Goal: Task Accomplishment & Management: Use online tool/utility

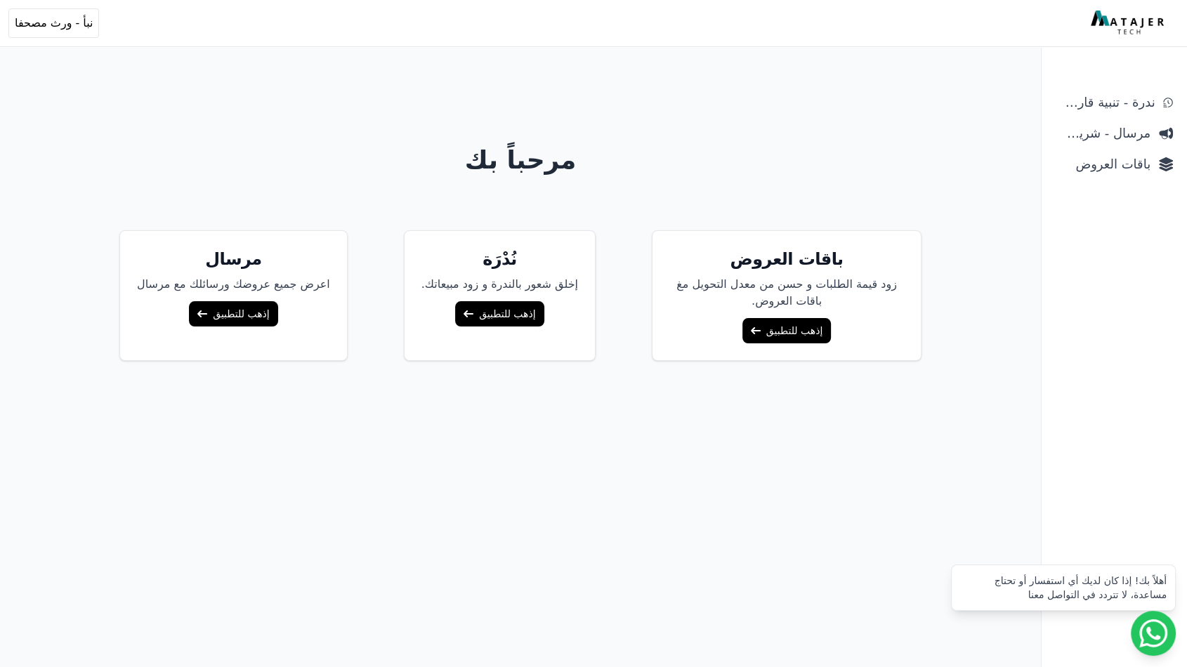
click at [1109, 150] on ul "ندرة - تنبية قارب علي النفاذ مرسال - شريط دعاية باقات العروض" at bounding box center [1114, 133] width 129 height 87
click at [1115, 171] on span "باقات العروض" at bounding box center [1103, 165] width 95 height 20
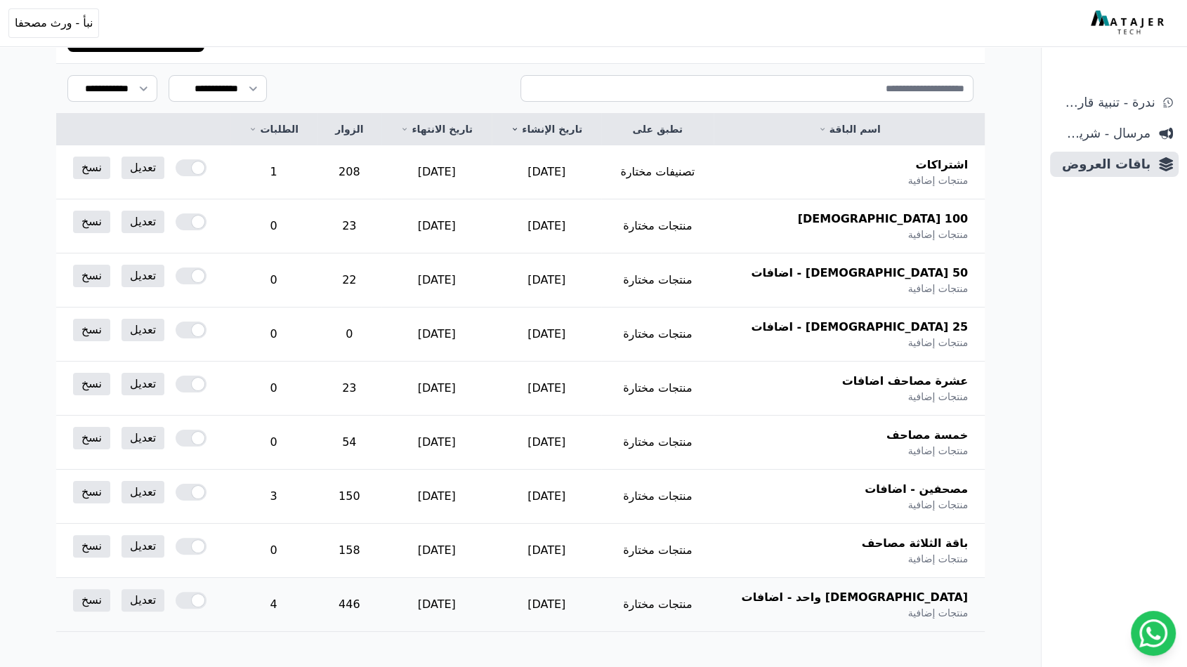
scroll to position [234, 0]
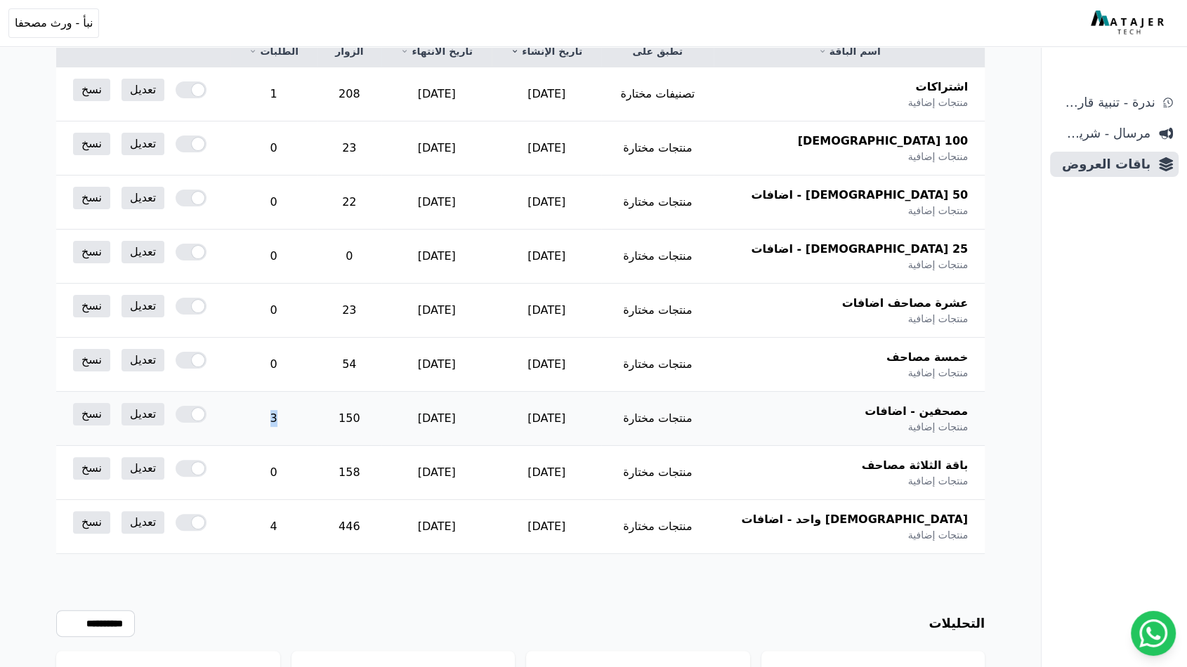
drag, startPoint x: 341, startPoint y: 426, endPoint x: 309, endPoint y: 426, distance: 31.6
click at [309, 426] on td "3" at bounding box center [273, 419] width 86 height 54
drag, startPoint x: 410, startPoint y: 94, endPoint x: 357, endPoint y: 87, distance: 53.8
click at [357, 87] on tr "اشتراكات منتجات إضافية تصنيفات مختارة [DATE] [DATE] 208 1 تعديل نسخ" at bounding box center [520, 94] width 928 height 54
drag, startPoint x: 301, startPoint y: 90, endPoint x: 336, endPoint y: 93, distance: 35.3
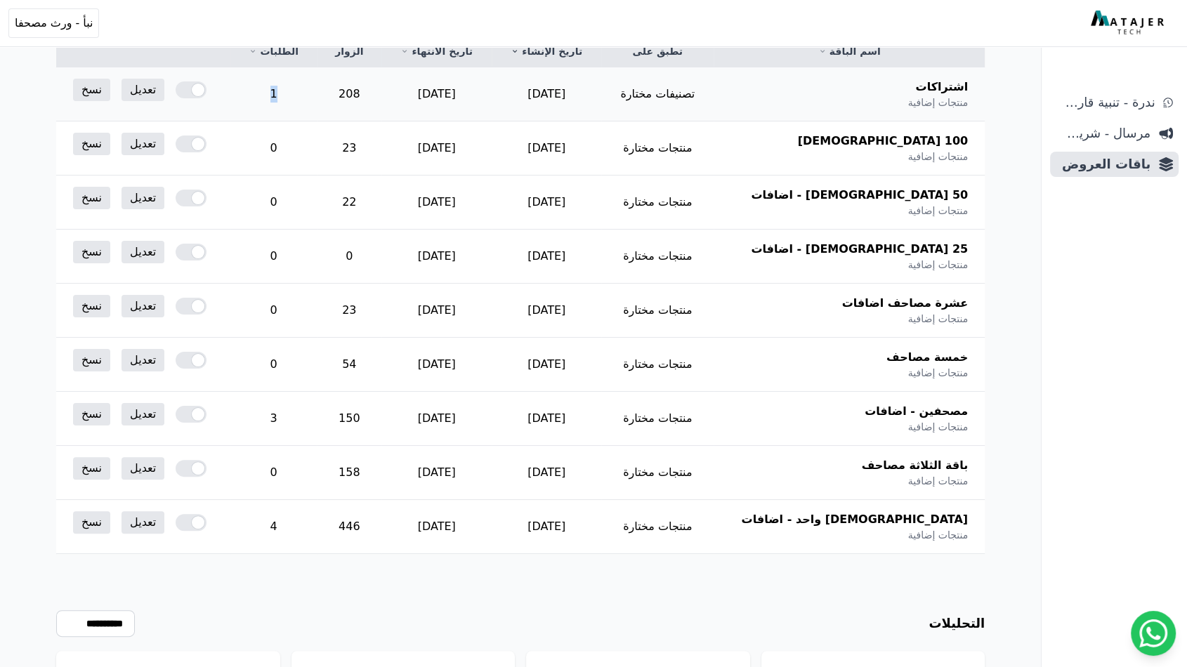
click at [317, 91] on td "1" at bounding box center [273, 94] width 86 height 54
click at [381, 84] on td "208" at bounding box center [349, 94] width 65 height 54
click at [381, 86] on td "208" at bounding box center [349, 94] width 65 height 54
drag, startPoint x: 329, startPoint y: 427, endPoint x: 361, endPoint y: 421, distance: 32.1
click at [317, 421] on td "3" at bounding box center [273, 419] width 86 height 54
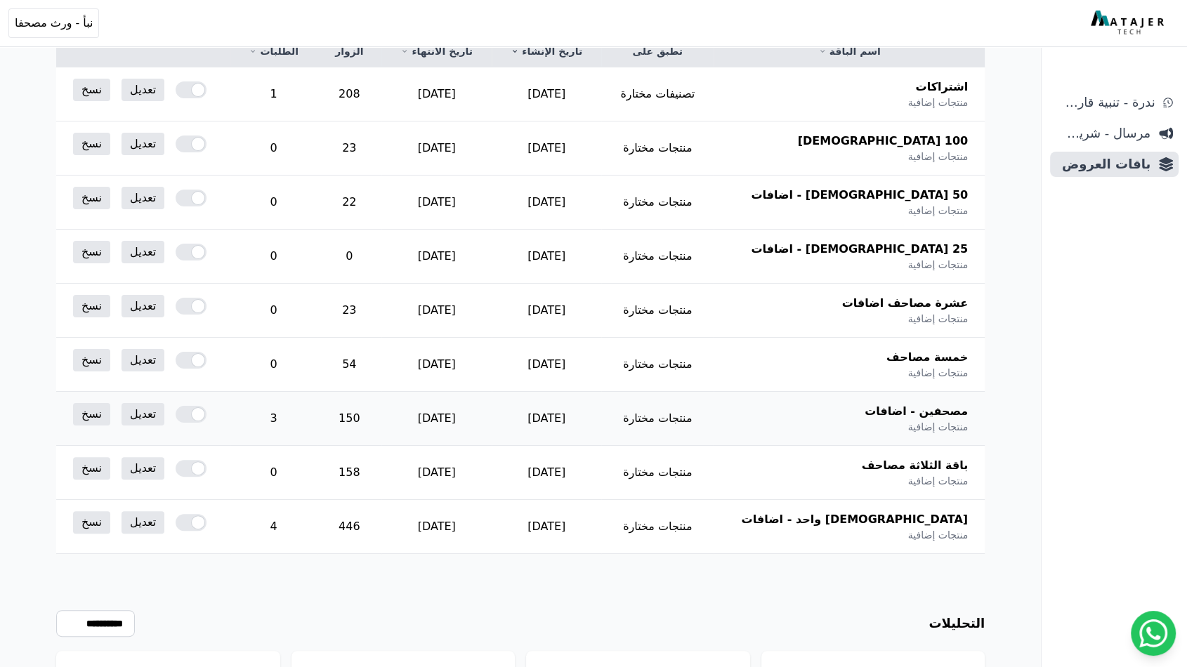
click at [381, 410] on td "150" at bounding box center [349, 419] width 65 height 54
click at [381, 408] on td "150" at bounding box center [349, 419] width 65 height 54
drag, startPoint x: 329, startPoint y: 527, endPoint x: 309, endPoint y: 534, distance: 21.5
click at [309, 534] on td "4" at bounding box center [273, 527] width 86 height 54
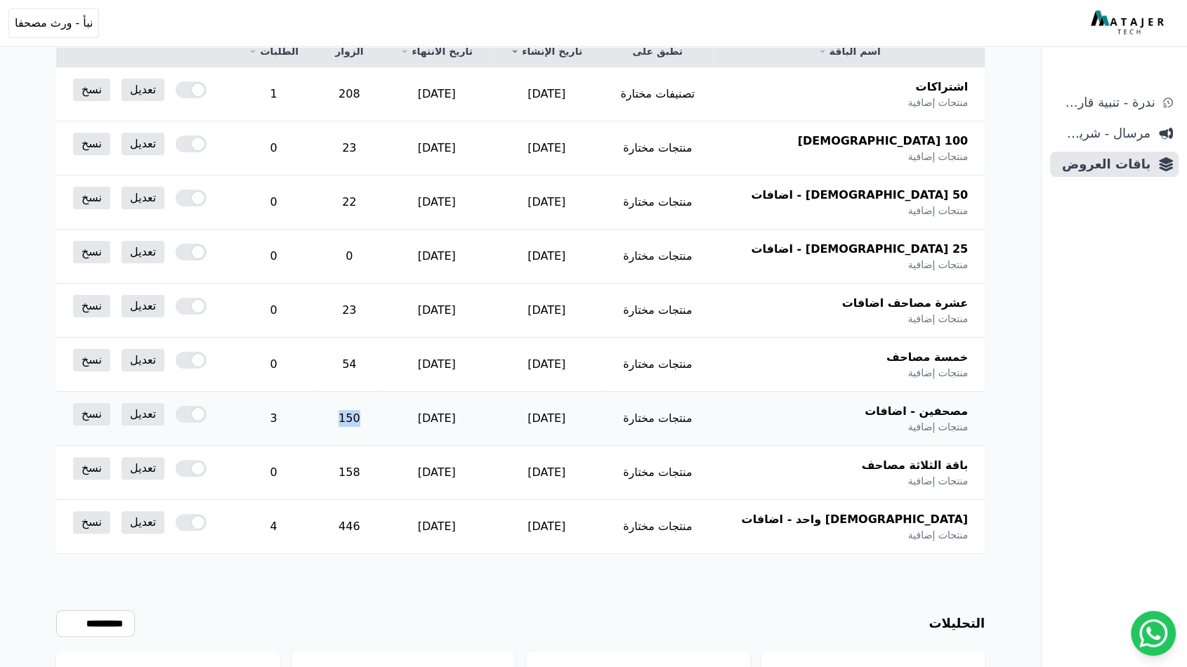
drag, startPoint x: 414, startPoint y: 426, endPoint x: 343, endPoint y: 440, distance: 73.1
click at [343, 440] on tr "مصحفين - اضافات منتجات إضافية منتجات مختارة [DATE] [DATE] 150 3 تعديل نسخ" at bounding box center [520, 419] width 928 height 54
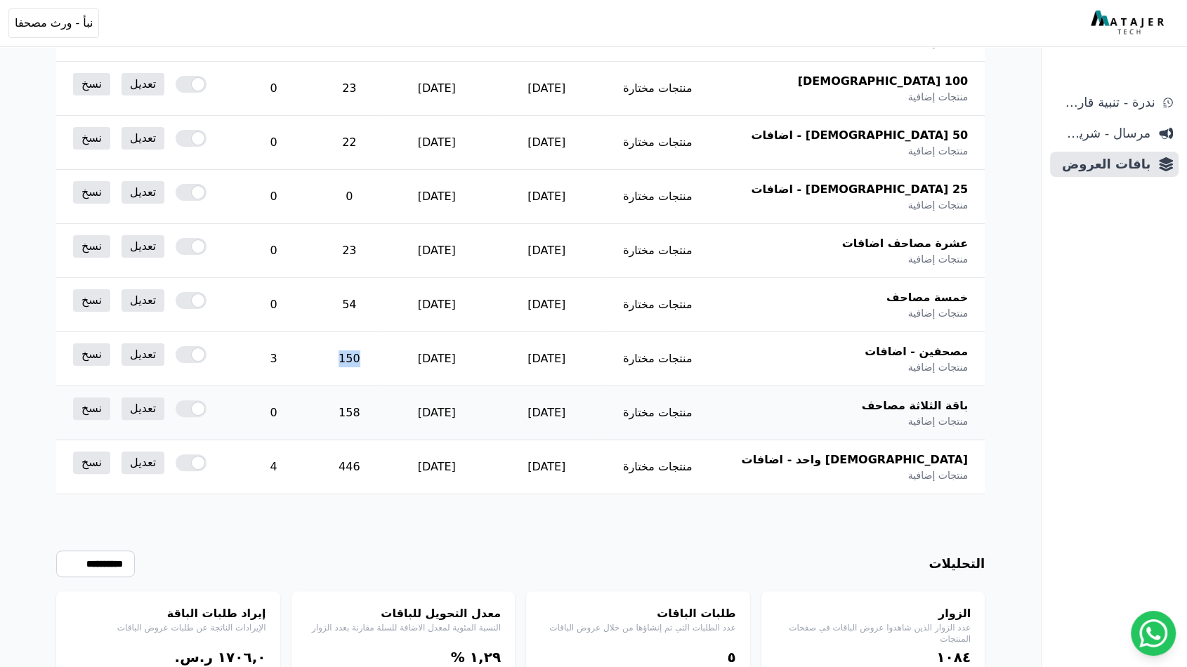
scroll to position [351, 0]
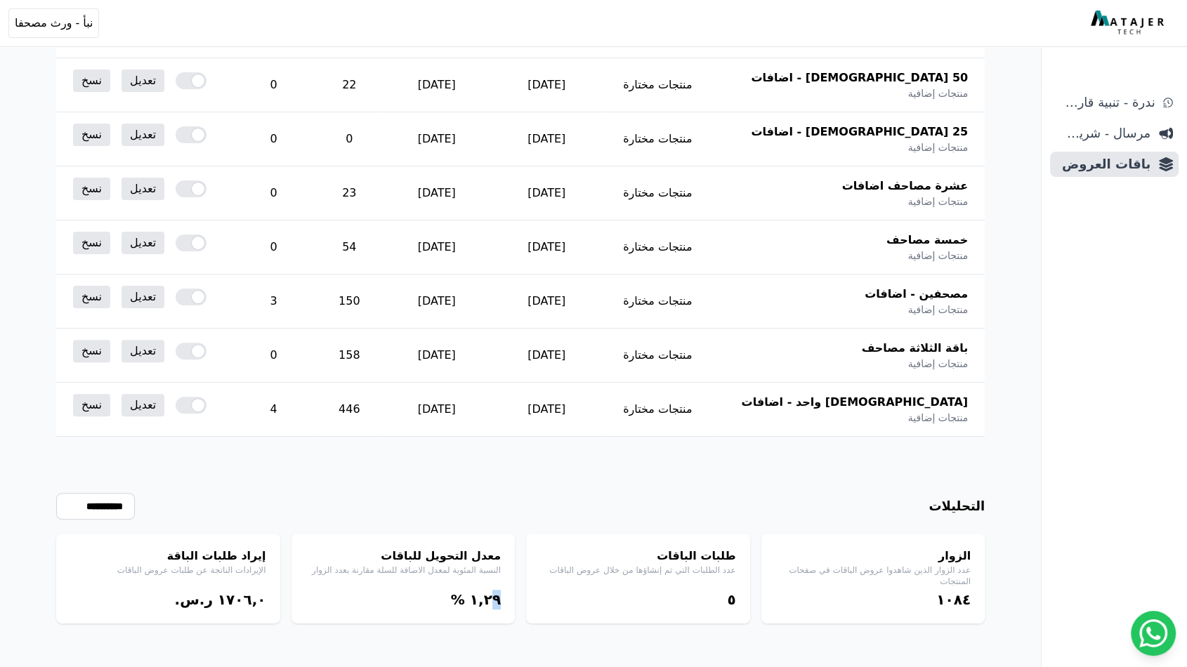
click at [497, 600] on bdi "١,٢٩" at bounding box center [485, 599] width 31 height 17
click at [671, 611] on div "طلبات الباقات عدد الطلبات التي تم إنشاؤها من خلال عروض الباقات ٥" at bounding box center [638, 579] width 224 height 90
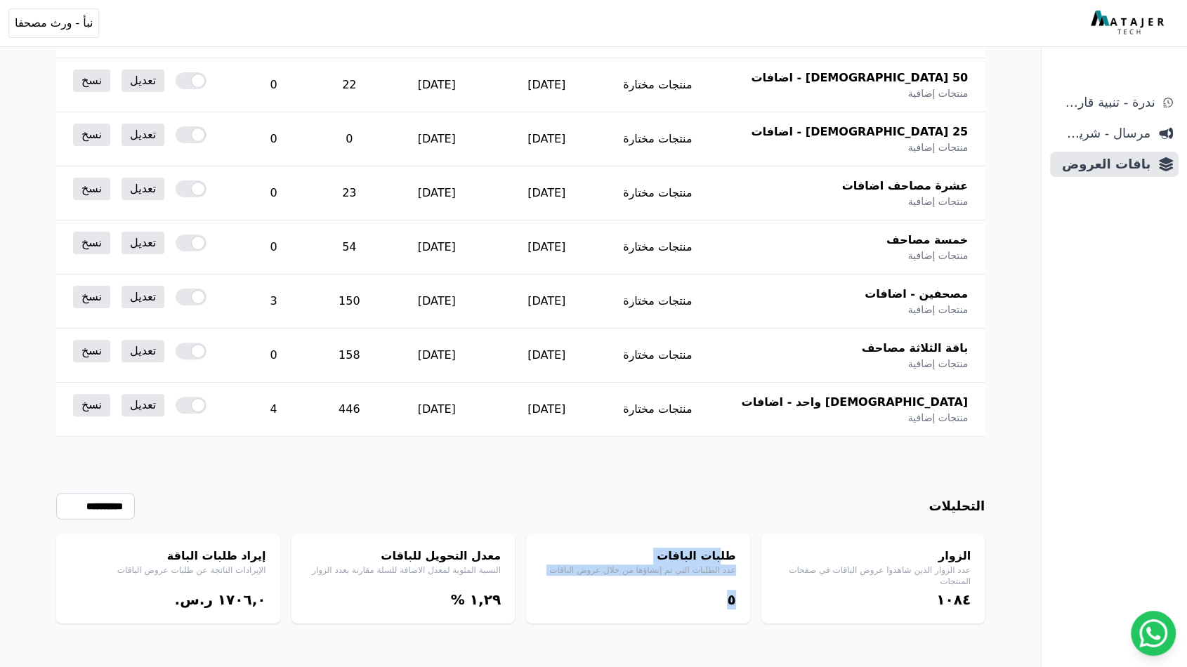
drag, startPoint x: 671, startPoint y: 610, endPoint x: 723, endPoint y: 541, distance: 86.2
click at [723, 541] on div "طلبات الباقات عدد الطلبات التي تم إنشاؤها من خلال عروض الباقات ٥" at bounding box center [638, 579] width 224 height 90
drag, startPoint x: 723, startPoint y: 541, endPoint x: 367, endPoint y: 539, distance: 355.4
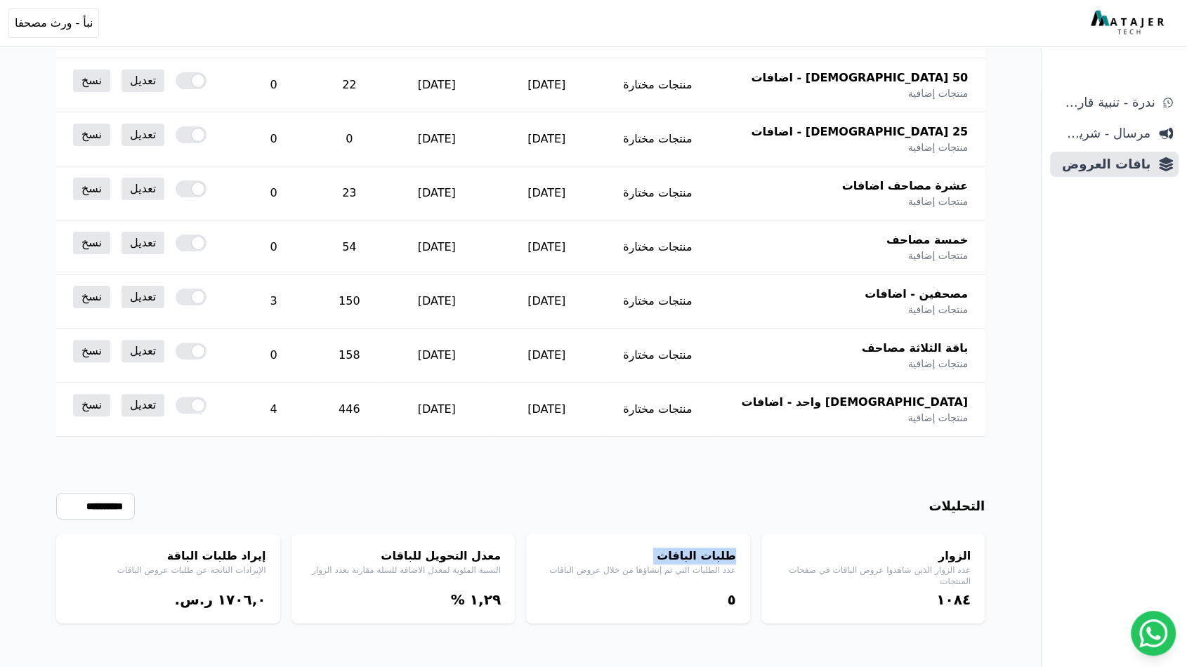
click at [704, 560] on div "طلبات الباقات عدد الطلبات التي تم إنشاؤها من خلال عروض الباقات ٥" at bounding box center [638, 579] width 224 height 90
click at [100, 511] on select "**********" at bounding box center [95, 506] width 79 height 27
click at [56, 493] on select "**********" at bounding box center [95, 506] width 79 height 27
click at [121, 504] on select "**********" at bounding box center [95, 506] width 79 height 27
select select "**********"
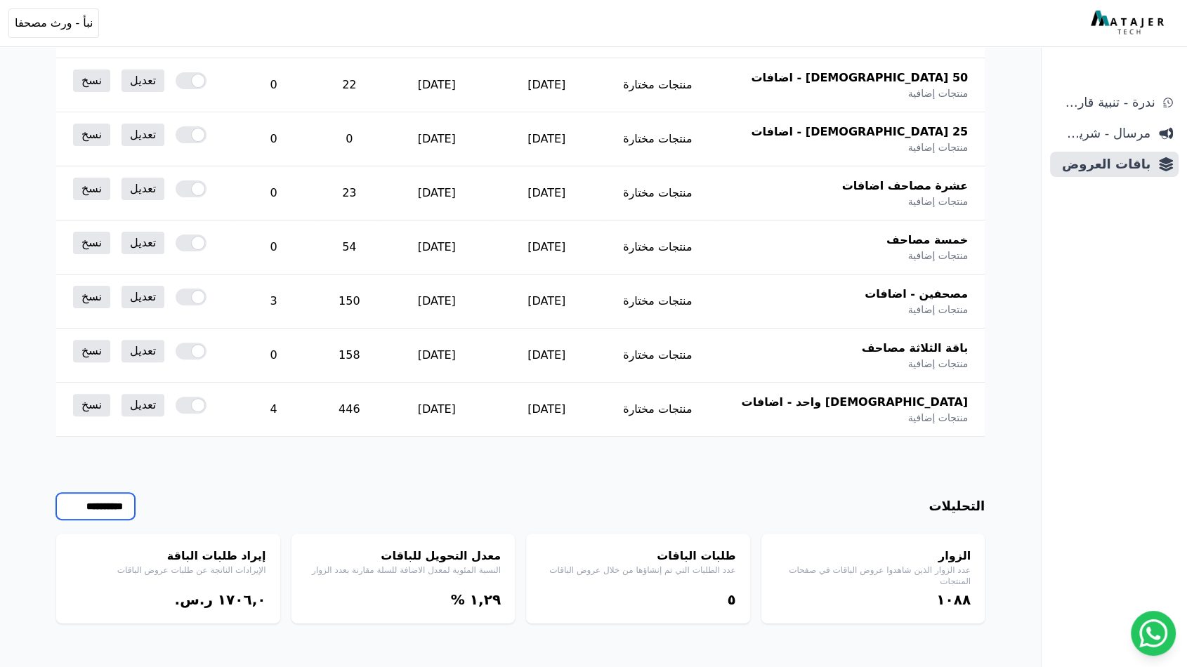
click at [56, 493] on select "**********" at bounding box center [95, 506] width 79 height 27
